Goal: Navigation & Orientation: Understand site structure

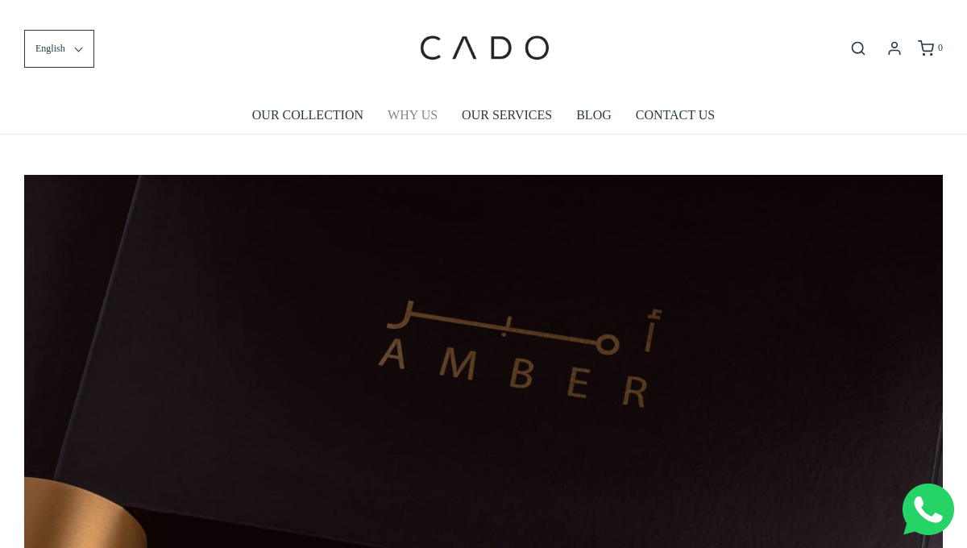
click at [409, 118] on link "WHY US" at bounding box center [413, 115] width 50 height 37
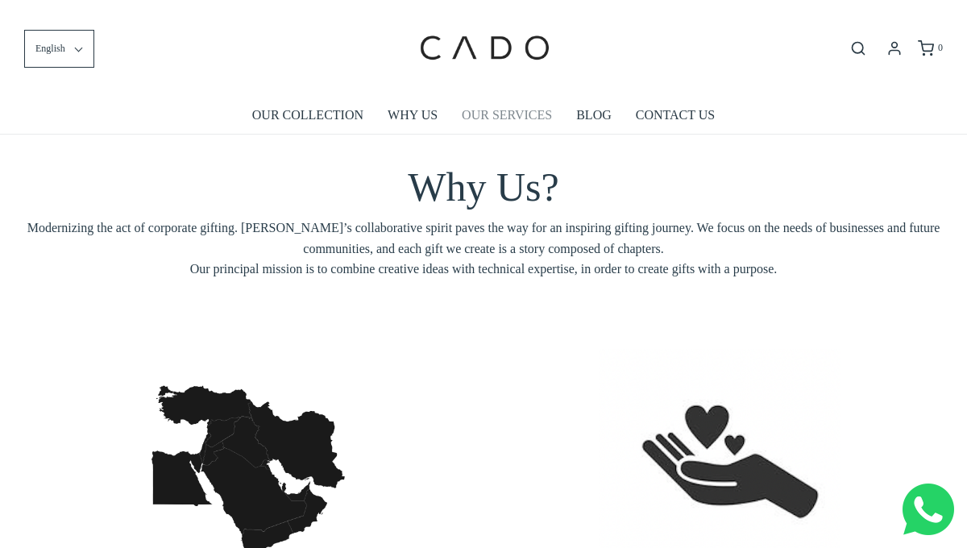
click at [502, 113] on link "OUR SERVICES" at bounding box center [507, 115] width 90 height 37
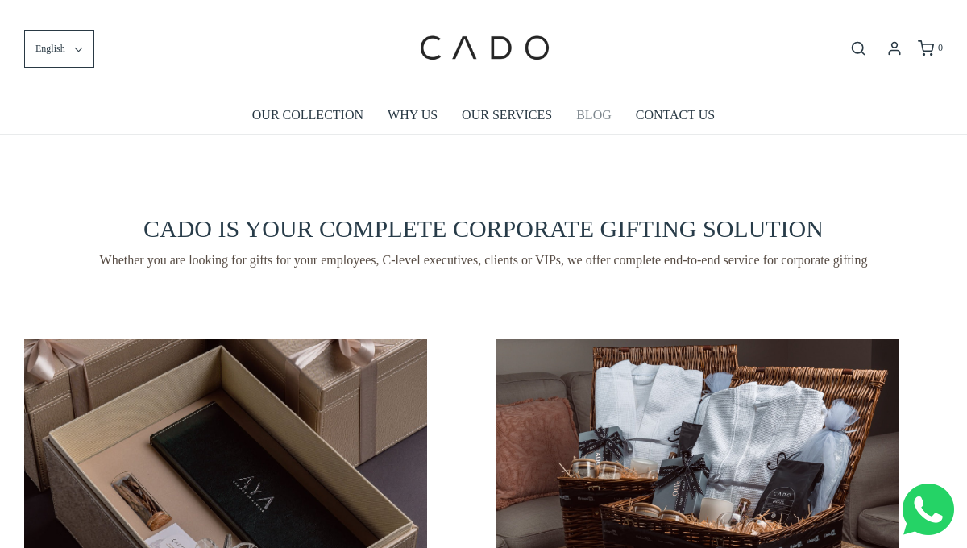
click at [601, 116] on link "BLOG" at bounding box center [593, 115] width 35 height 37
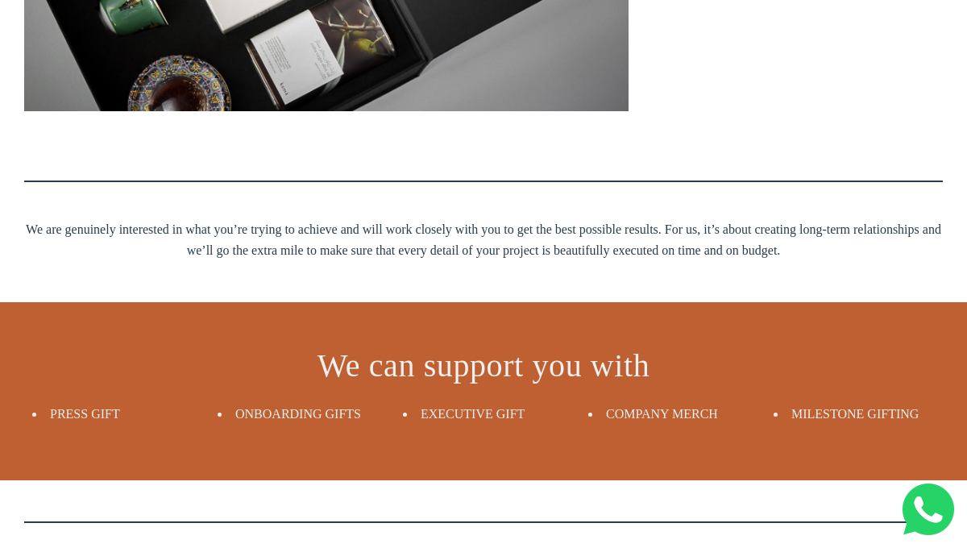
scroll to position [1569, 0]
